Goal: Register for event/course

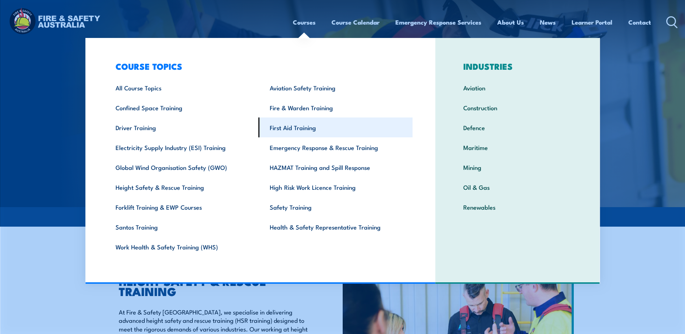
click at [303, 127] on link "First Aid Training" at bounding box center [335, 127] width 154 height 20
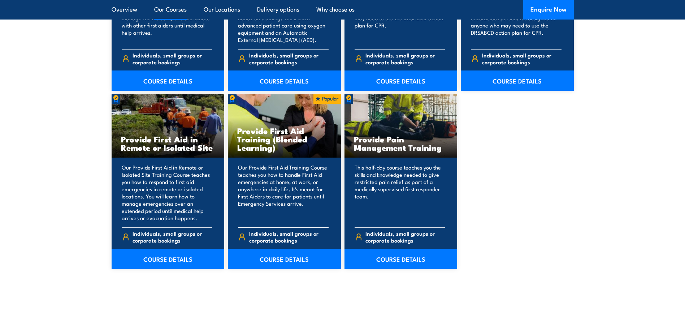
scroll to position [1047, 0]
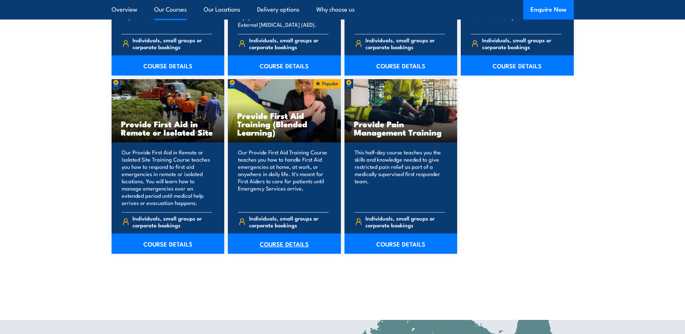
click at [278, 247] on link "COURSE DETAILS" at bounding box center [284, 243] width 113 height 20
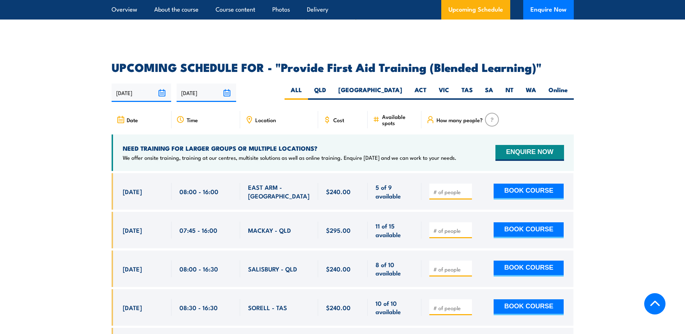
scroll to position [1372, 0]
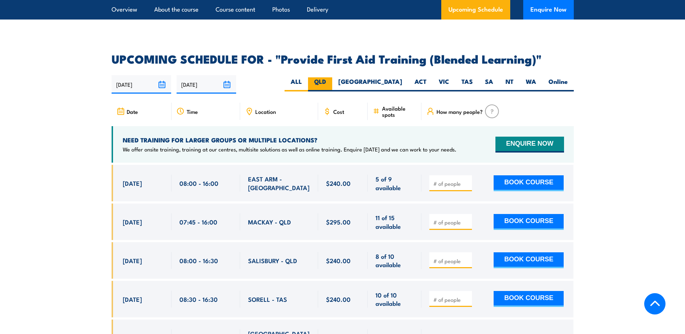
click at [332, 87] on label "QLD" at bounding box center [320, 84] width 24 height 14
click at [331, 82] on input "QLD" at bounding box center [328, 79] width 5 height 5
radio input "true"
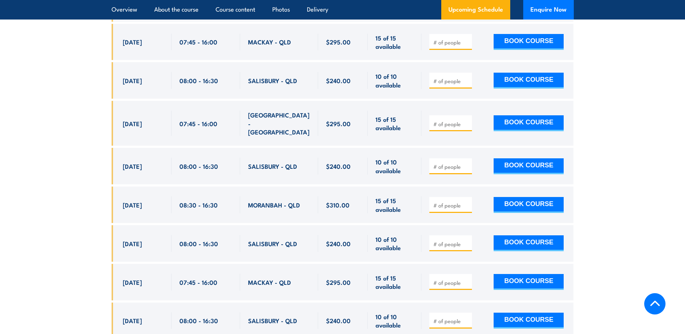
scroll to position [1900, 0]
